Goal: Task Accomplishment & Management: Use online tool/utility

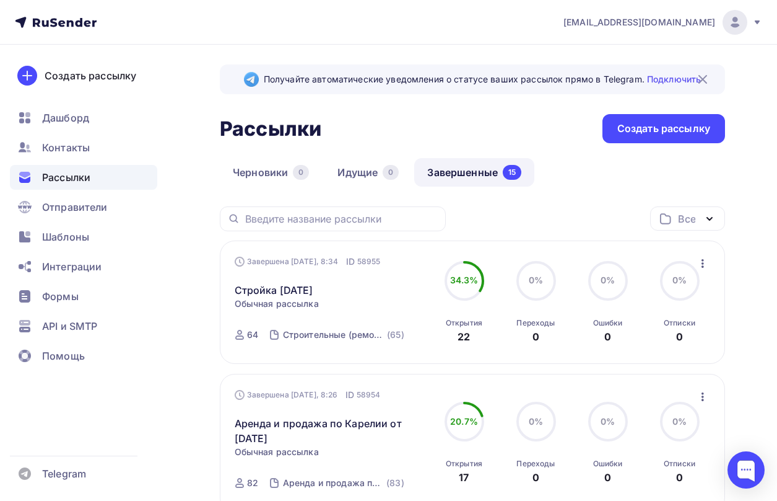
click at [704, 266] on icon "button" at bounding box center [703, 263] width 15 height 15
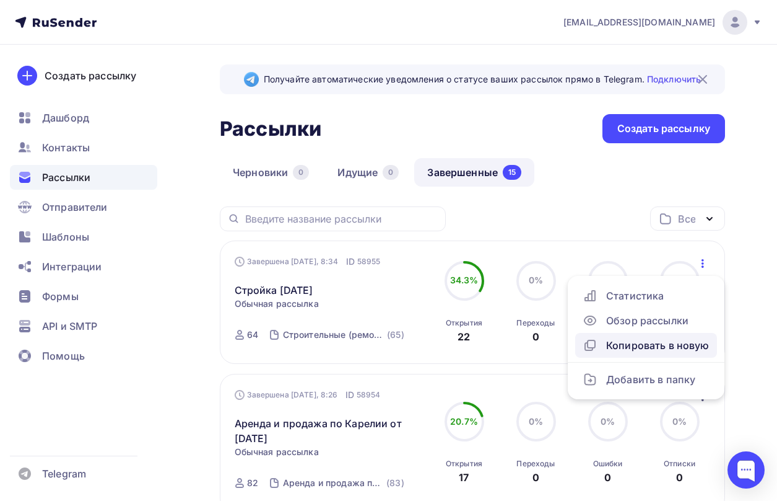
click at [643, 349] on div "Копировать в новую" at bounding box center [646, 345] width 127 height 15
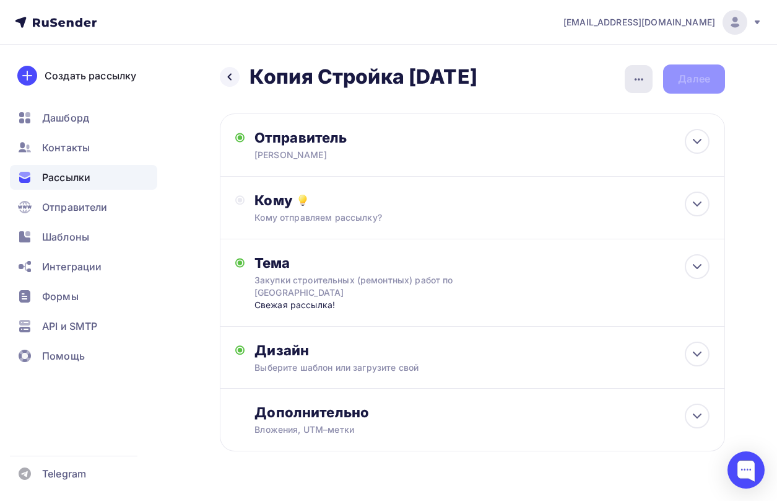
click at [636, 81] on icon "button" at bounding box center [639, 79] width 15 height 15
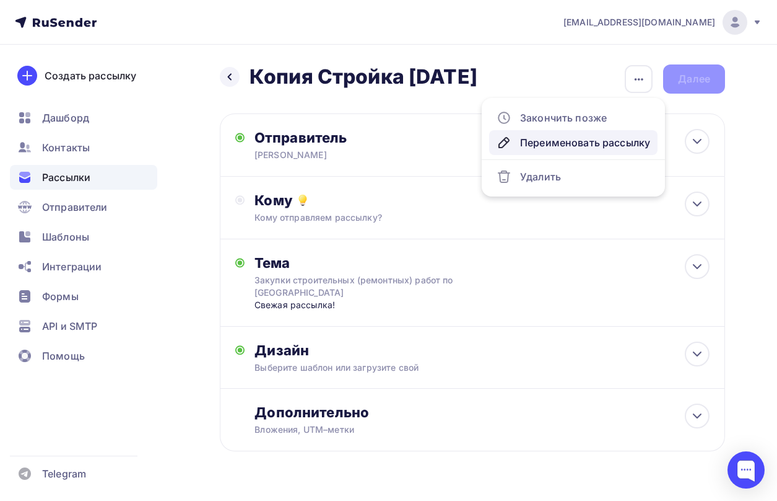
click at [572, 141] on div "Переименовать рассылку" at bounding box center [574, 142] width 154 height 15
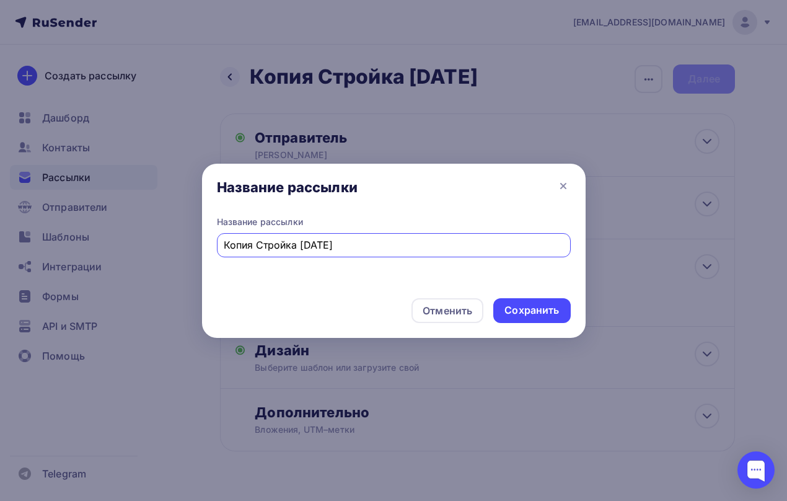
drag, startPoint x: 256, startPoint y: 246, endPoint x: 201, endPoint y: 254, distance: 55.7
click at [201, 254] on div "Название рассылки Название рассылки Копия Стройка [DATE] Отменить Сохранить" at bounding box center [393, 250] width 787 height 501
click at [270, 245] on input "Стройка [DATE]" at bounding box center [393, 244] width 339 height 15
type input "Стройка [DATE]"
click at [541, 308] on div "Сохранить" at bounding box center [531, 310] width 55 height 14
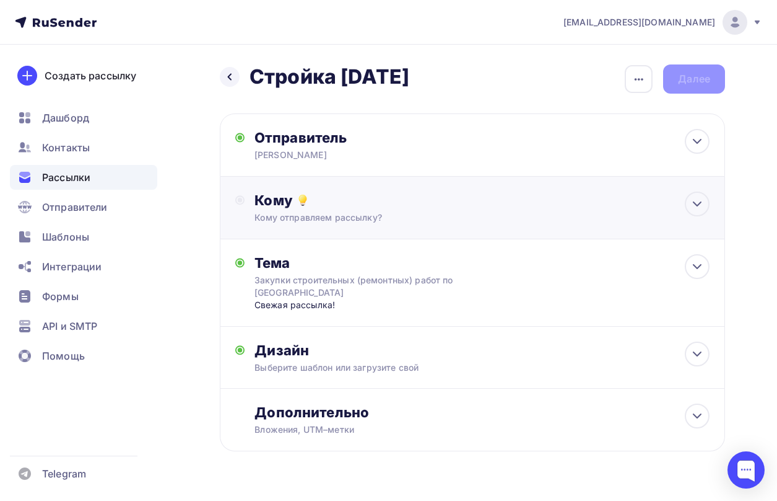
click at [437, 221] on div "Кому отправляем рассылку?" at bounding box center [459, 217] width 409 height 12
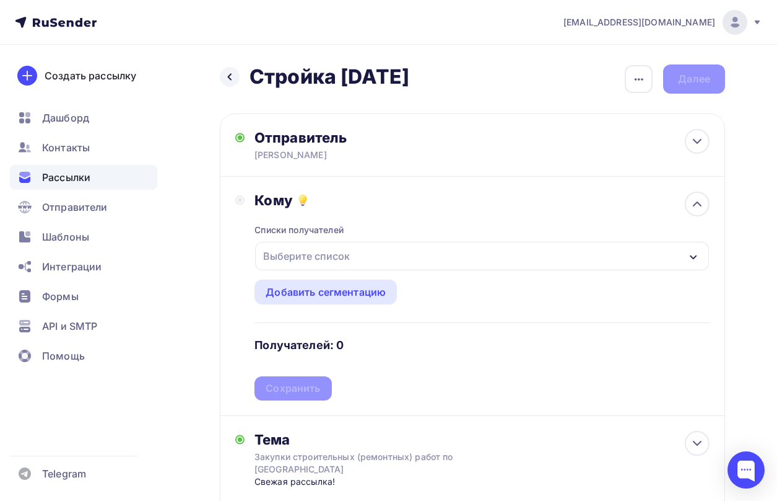
click at [423, 260] on div "Выберите список" at bounding box center [482, 256] width 454 height 28
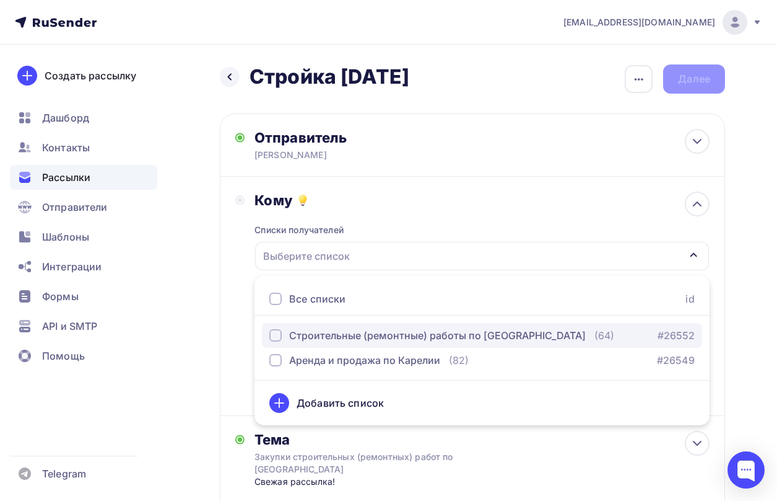
click at [390, 341] on div "Строительные (ремонтные) работы по [GEOGRAPHIC_DATA]" at bounding box center [437, 335] width 297 height 15
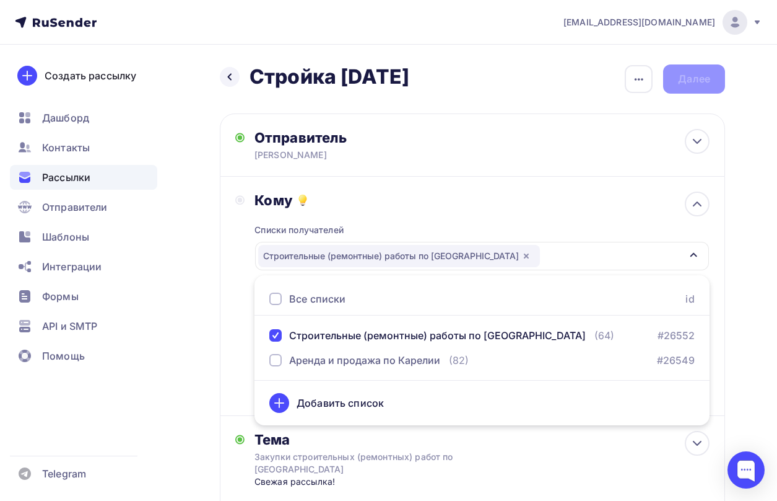
click at [234, 340] on div "Кому Списки получателей Строительные (ремонтные) работы по [GEOGRAPHIC_DATA] Вс…" at bounding box center [472, 296] width 505 height 239
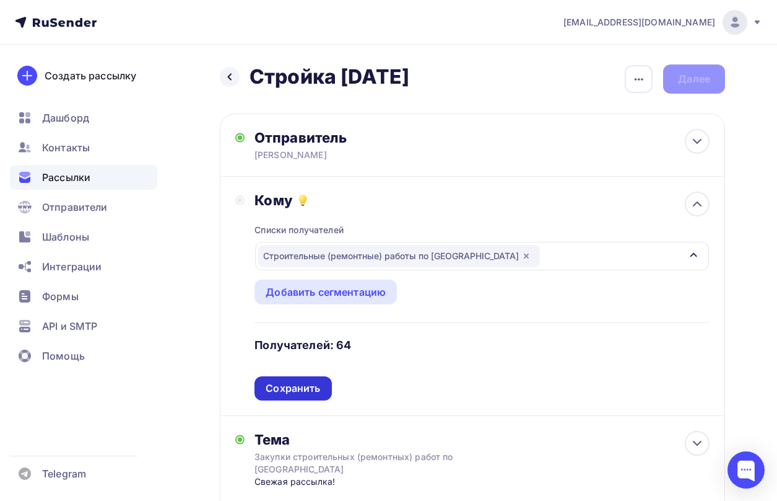
click at [273, 393] on div "Сохранить" at bounding box center [293, 388] width 55 height 14
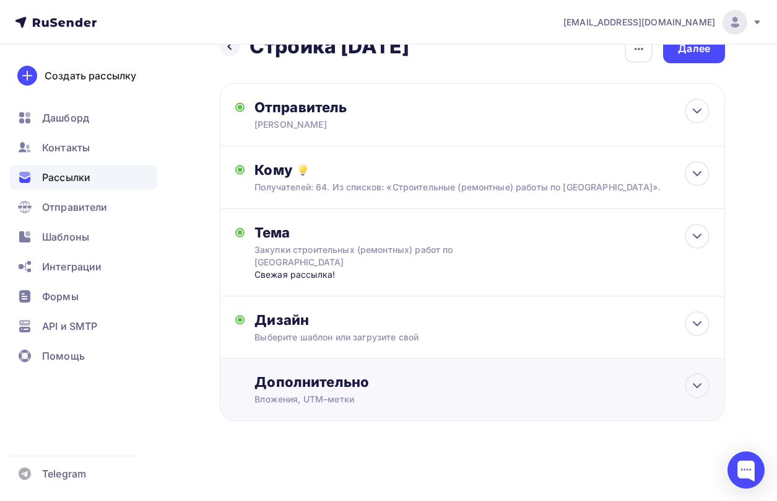
click at [289, 380] on div "Дополнительно" at bounding box center [482, 381] width 455 height 17
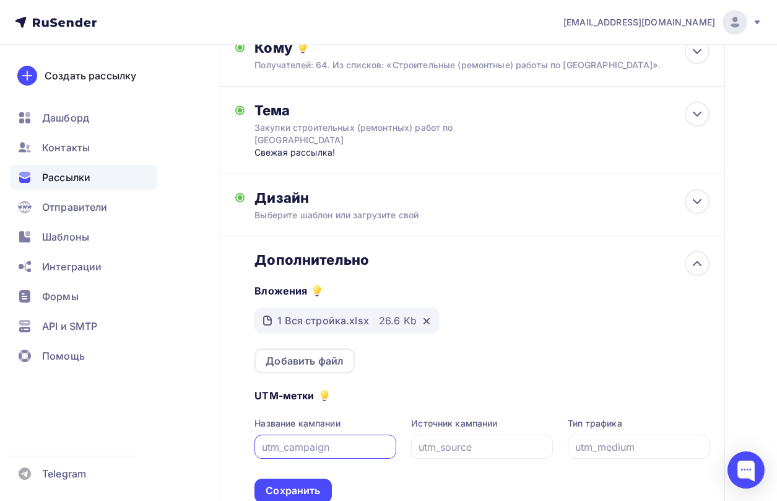
scroll to position [154, 0]
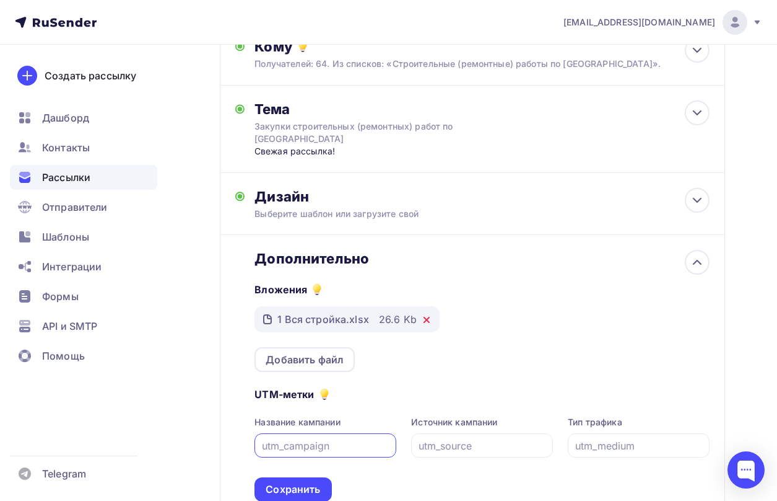
click at [424, 321] on icon at bounding box center [426, 319] width 5 height 5
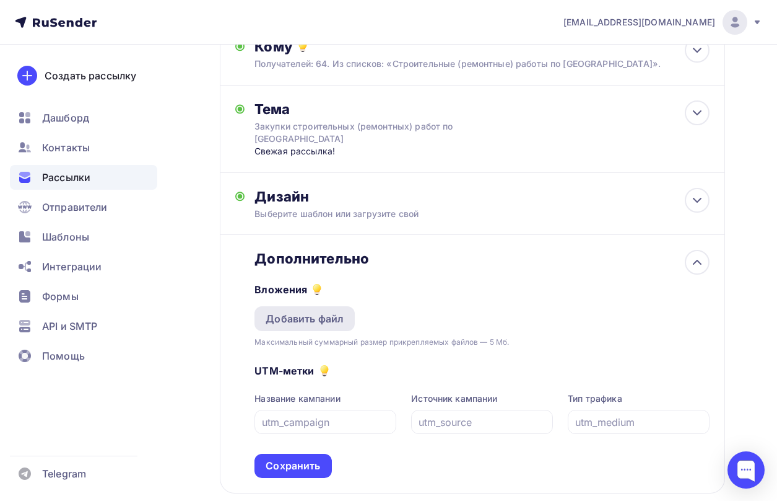
click at [316, 321] on div "Добавить файл" at bounding box center [305, 318] width 78 height 15
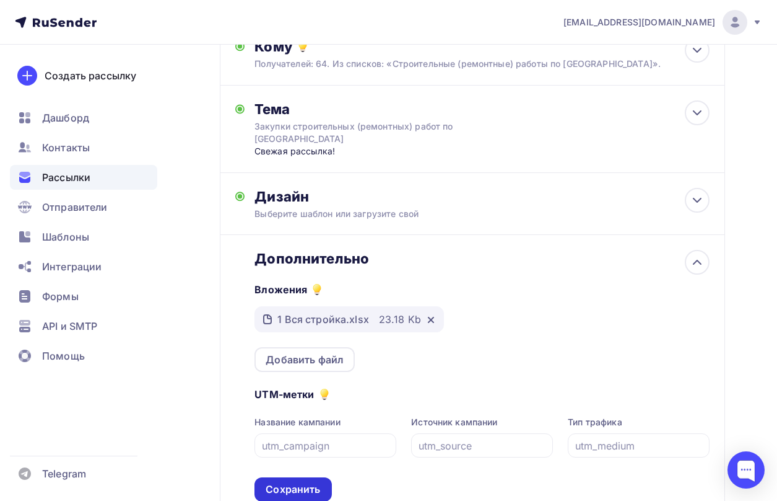
click at [284, 486] on div "Сохранить" at bounding box center [293, 489] width 55 height 14
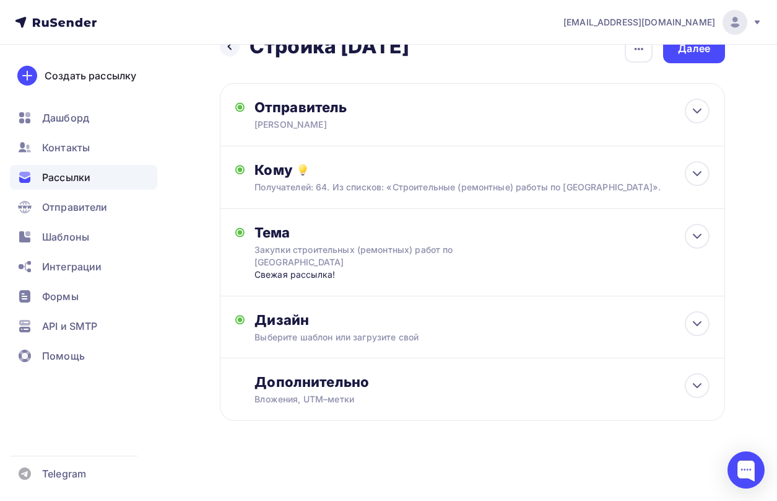
scroll to position [30, 0]
click at [696, 48] on div "Далее" at bounding box center [694, 49] width 32 height 14
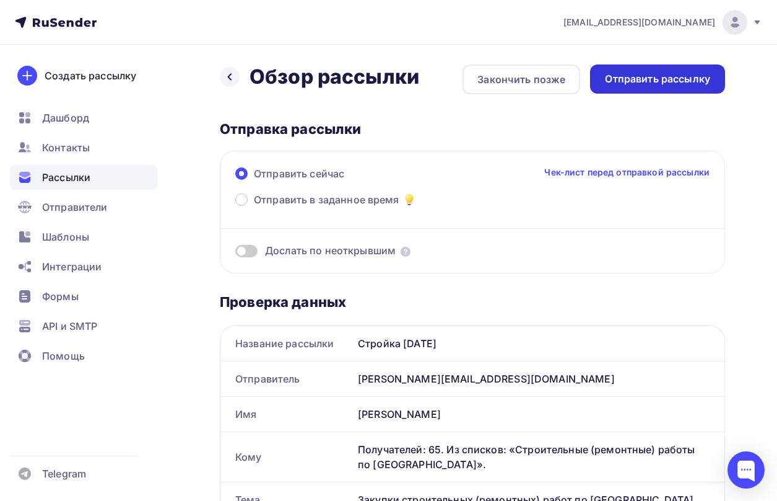
click at [672, 90] on div "Отправить рассылку" at bounding box center [657, 78] width 135 height 29
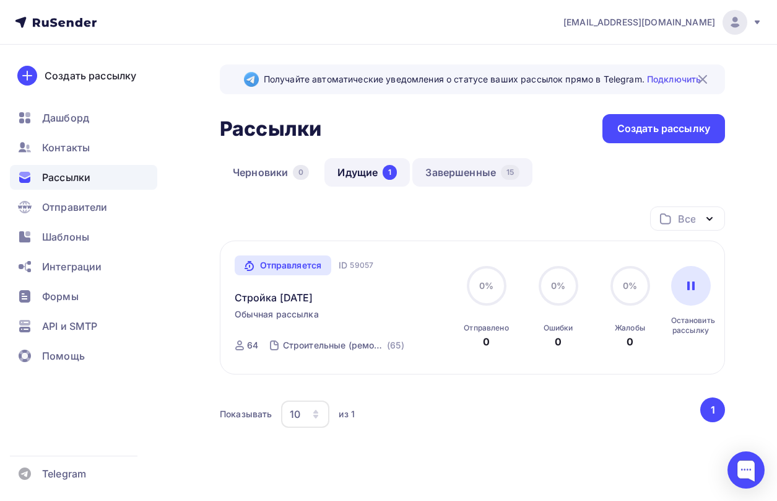
click at [458, 171] on link "Завершенные 15" at bounding box center [473, 172] width 120 height 28
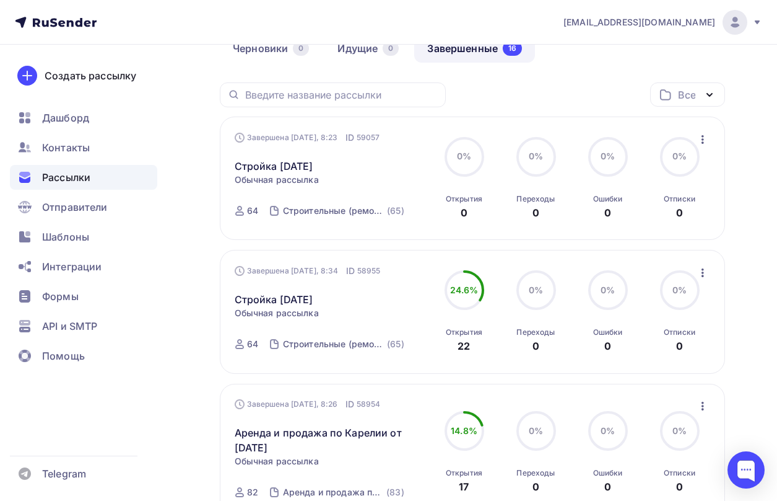
scroll to position [186, 0]
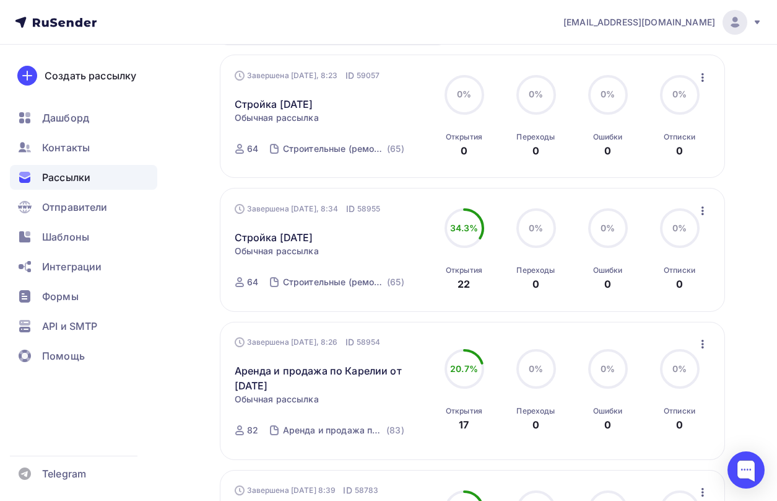
click at [701, 345] on icon "button" at bounding box center [703, 343] width 15 height 15
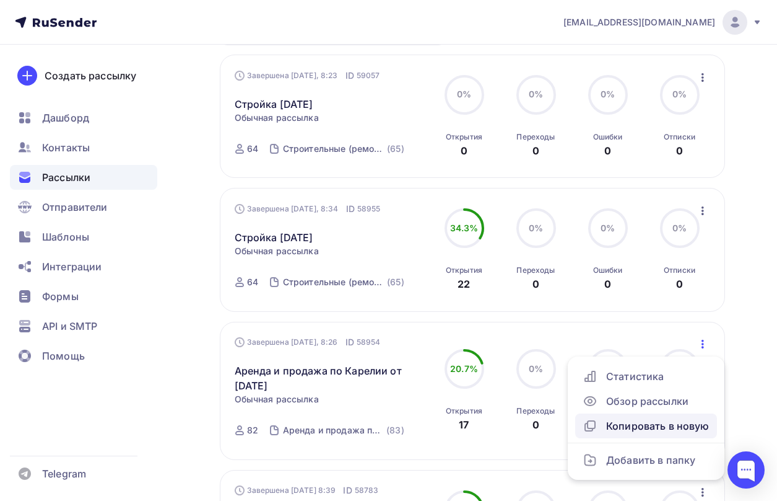
click at [667, 428] on div "Копировать в новую" at bounding box center [646, 425] width 127 height 15
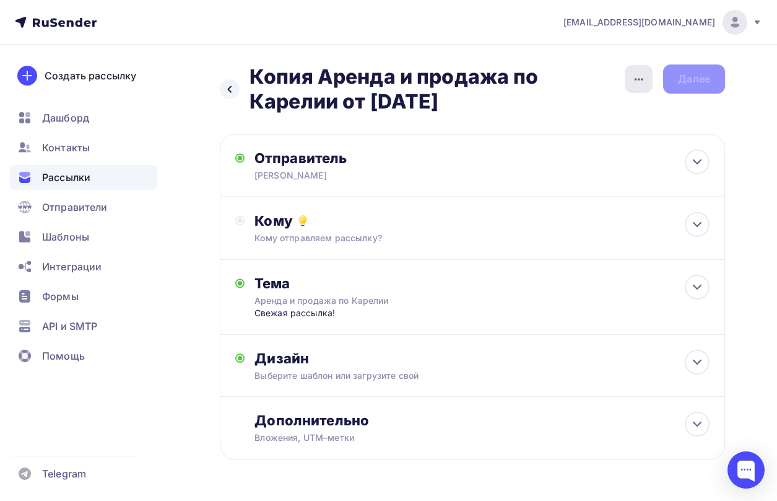
click at [636, 84] on icon "button" at bounding box center [639, 79] width 15 height 15
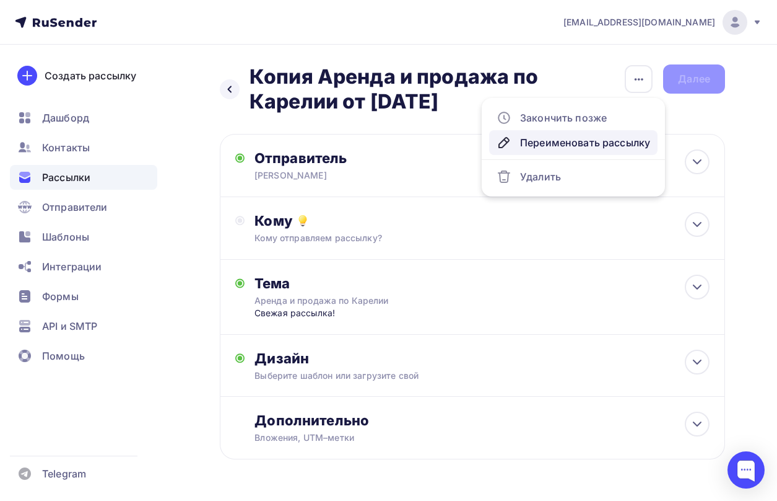
click at [553, 141] on div "Переименовать рассылку" at bounding box center [574, 142] width 154 height 15
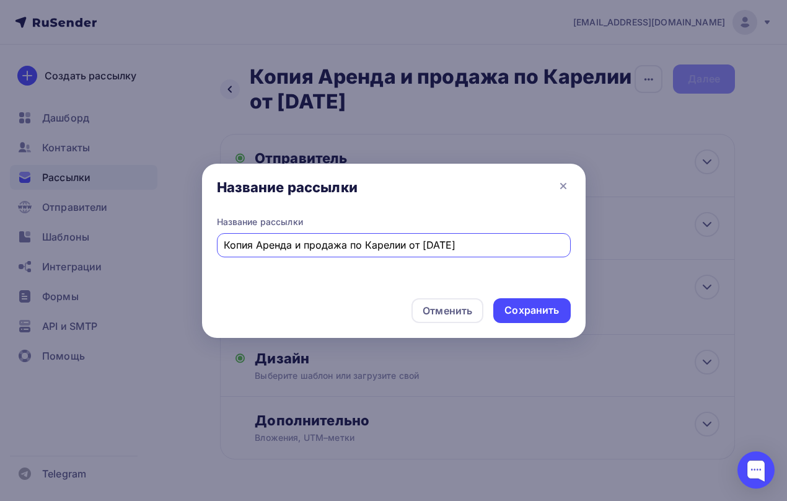
drag, startPoint x: 257, startPoint y: 245, endPoint x: 151, endPoint y: 260, distance: 107.6
click at [151, 260] on div "Название рассылки Название рассылки Копия Аренда и продажа по Карелии от [DATE]…" at bounding box center [393, 250] width 787 height 501
click at [393, 245] on input "Аренда и продажа по Карелии от [DATE]" at bounding box center [393, 244] width 339 height 15
type input "Аренда и продажа по Карелии от [DATE]"
click at [549, 312] on div "Сохранить" at bounding box center [531, 310] width 55 height 14
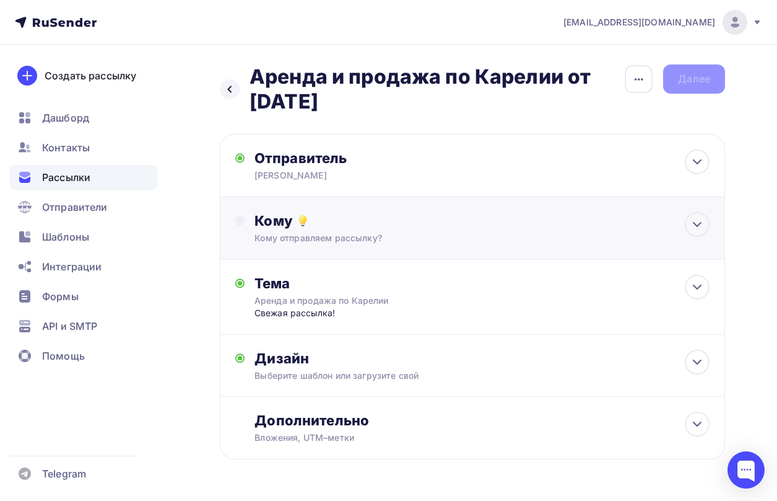
click at [362, 229] on div "Кому Кому отправляем рассылку? Списки получателей Выберите список Все списки id…" at bounding box center [482, 228] width 455 height 32
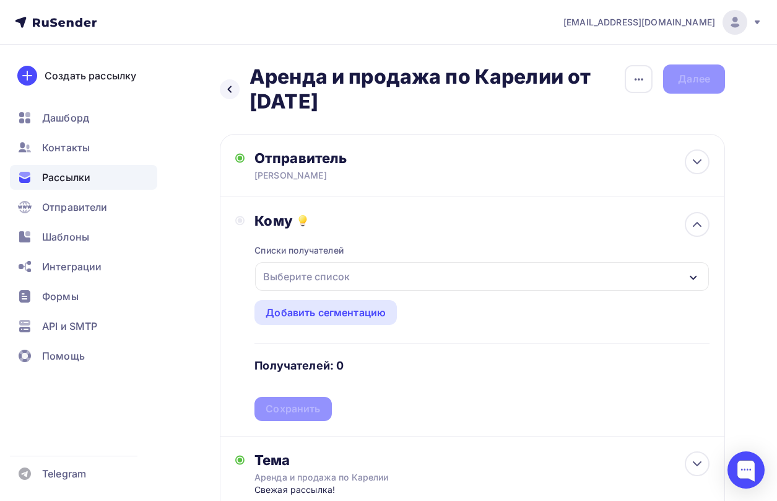
click at [359, 282] on div "Выберите список" at bounding box center [482, 276] width 454 height 28
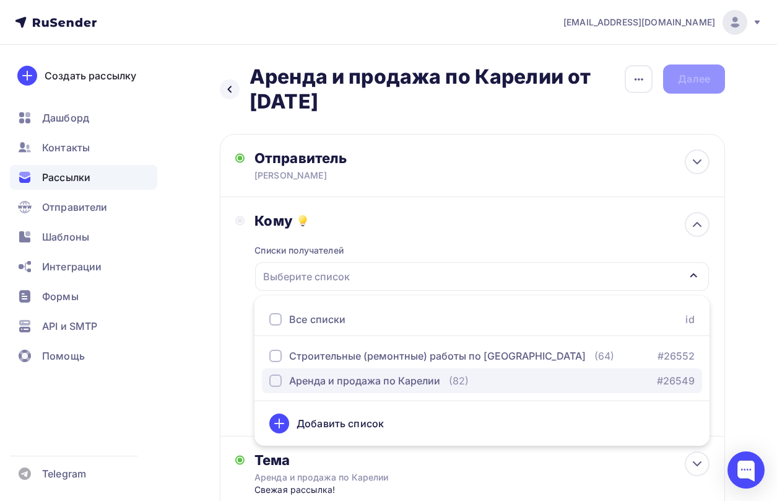
click at [329, 384] on div "Аренда и продажа по Карелии" at bounding box center [364, 380] width 151 height 15
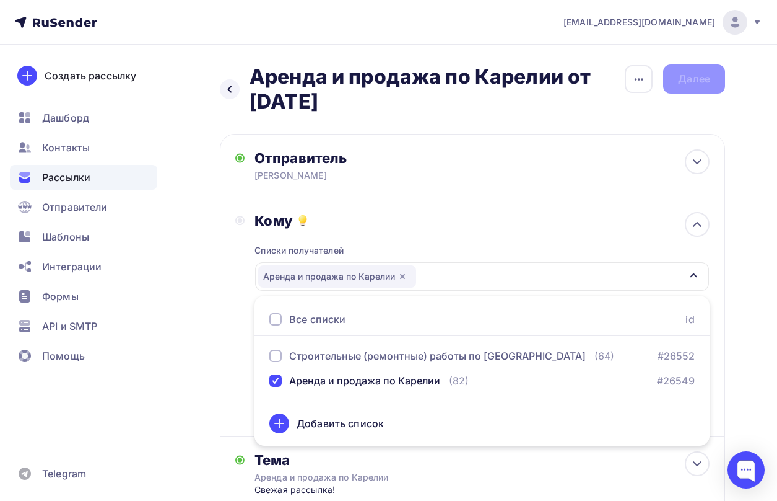
click at [227, 365] on div "Кому Списки получателей Аренда и продажа по Карелии Все списки id Строительные …" at bounding box center [472, 316] width 505 height 239
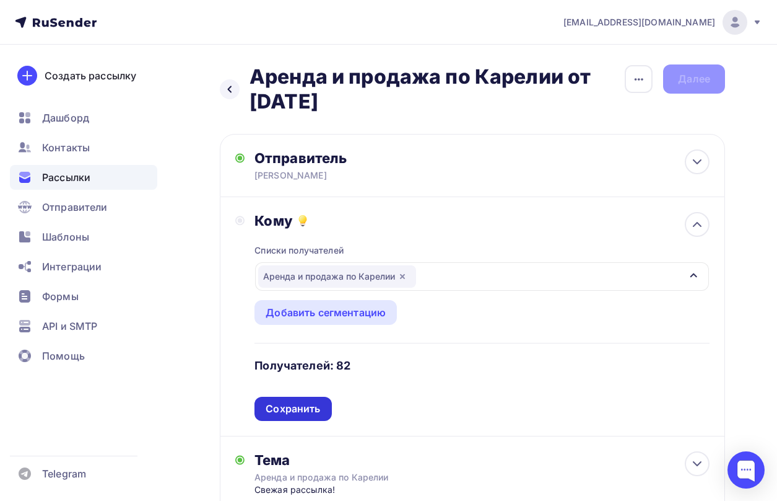
click at [274, 415] on div "Сохранить" at bounding box center [293, 408] width 55 height 14
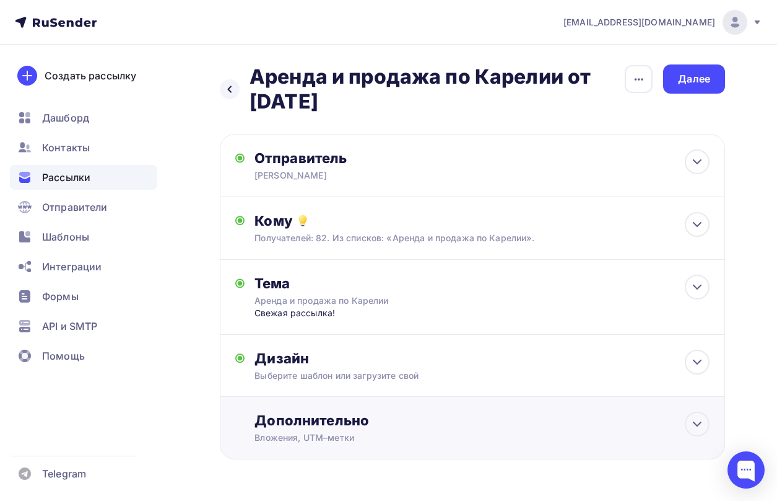
click at [288, 429] on div "Дополнительно Вложения, [GEOGRAPHIC_DATA]–метки Вложения Выгрузка результатов и…" at bounding box center [482, 427] width 455 height 32
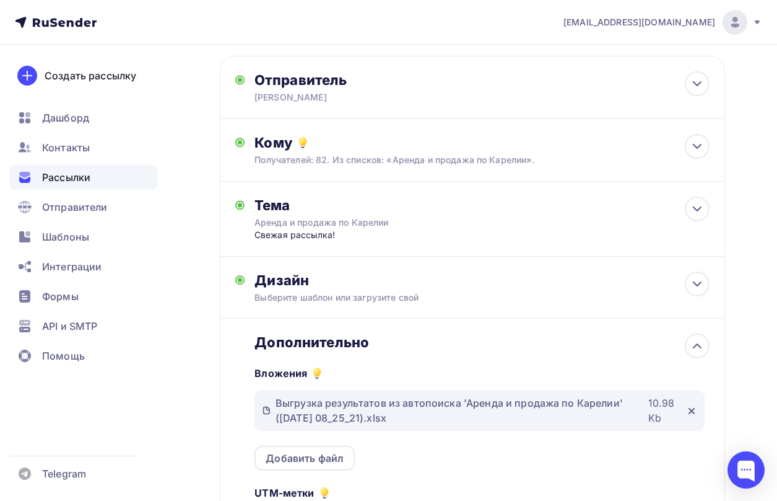
scroll to position [186, 0]
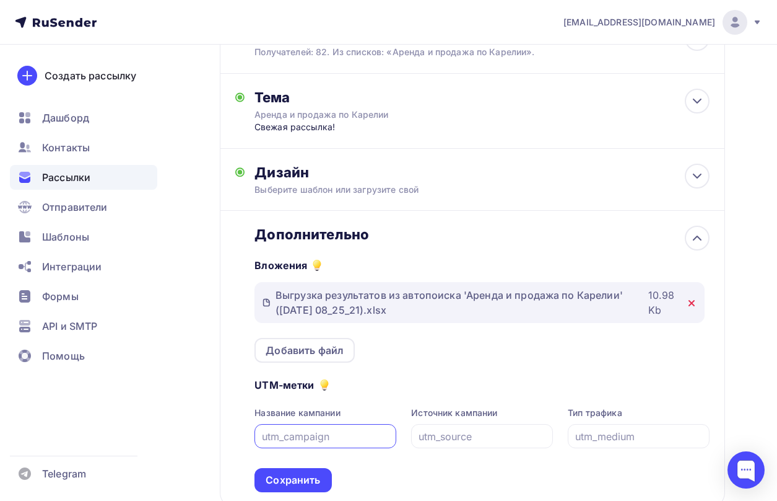
click at [694, 303] on icon at bounding box center [692, 303] width 10 height 10
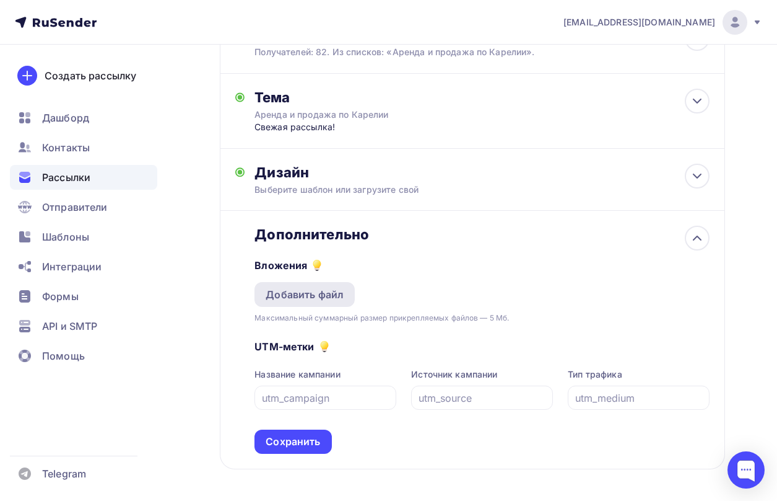
click at [326, 303] on div "Добавить файл" at bounding box center [305, 294] width 100 height 25
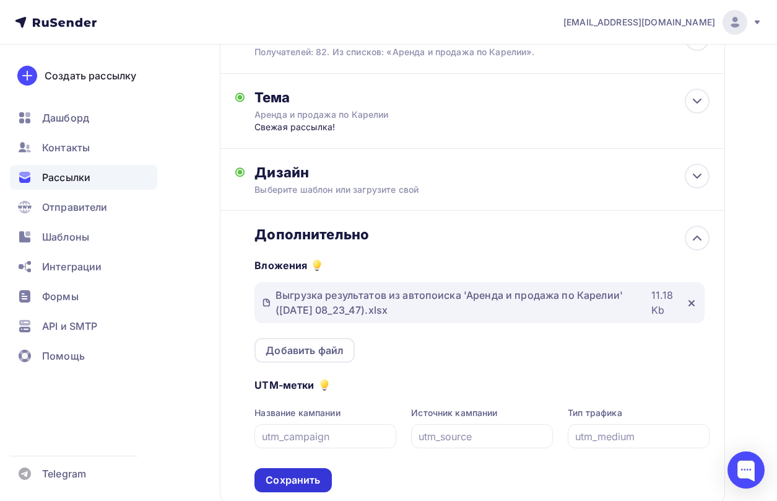
click at [287, 475] on div "Сохранить" at bounding box center [293, 480] width 55 height 14
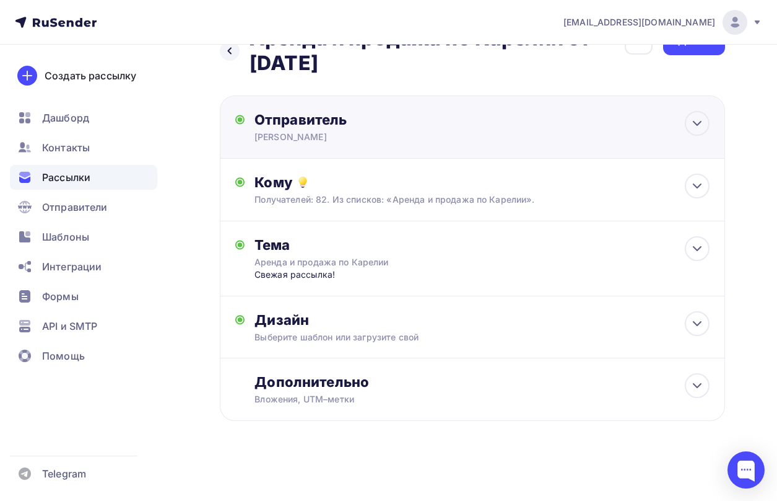
scroll to position [0, 0]
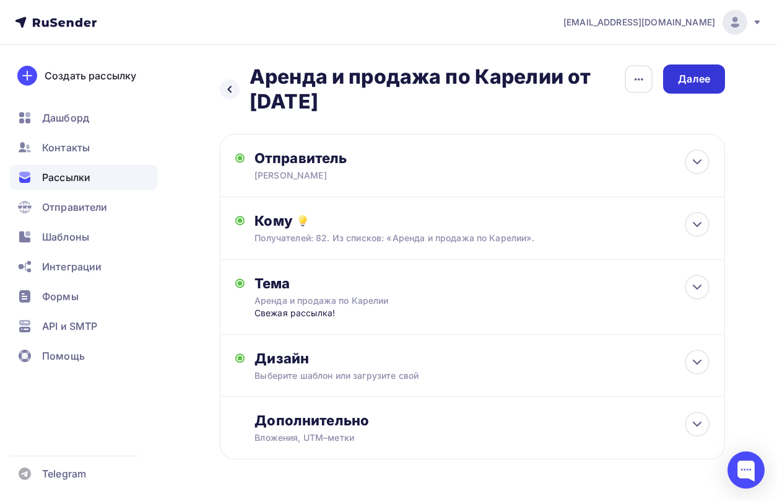
click at [689, 89] on div "Далее" at bounding box center [694, 78] width 62 height 29
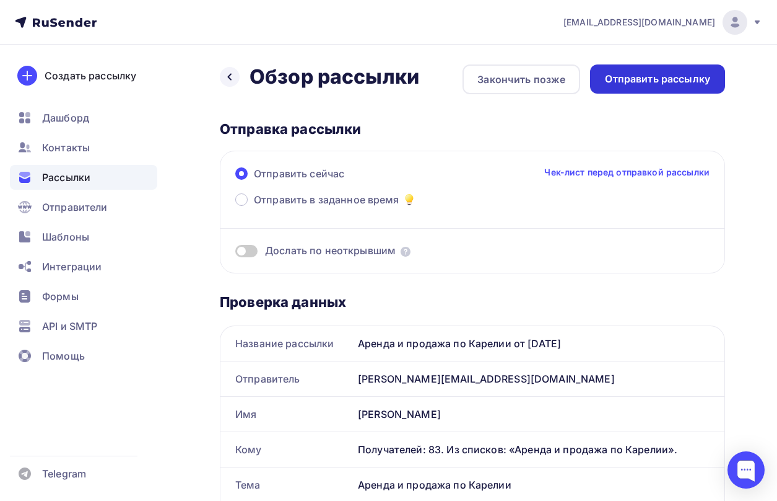
click at [688, 89] on div "Отправить рассылку" at bounding box center [657, 78] width 135 height 29
